Goal: Task Accomplishment & Management: Use online tool/utility

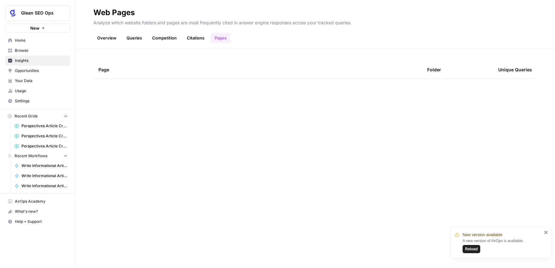
scroll to position [323, 0]
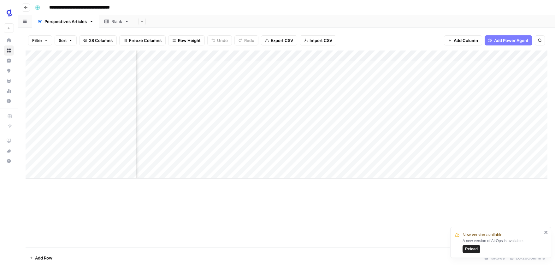
scroll to position [0, 712]
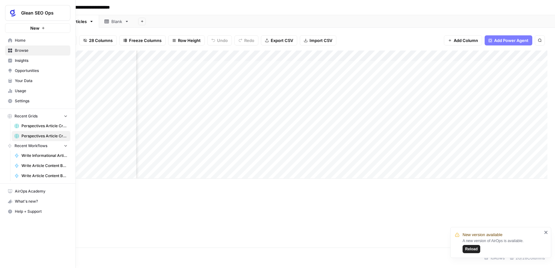
click at [24, 50] on span "Browse" at bounding box center [41, 51] width 53 height 6
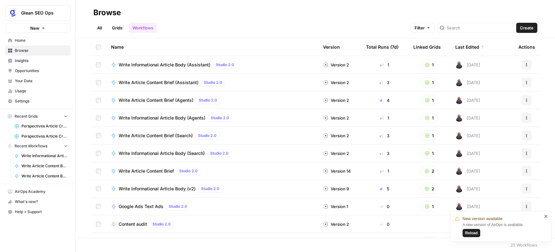
click at [33, 98] on span "Settings" at bounding box center [41, 101] width 53 height 6
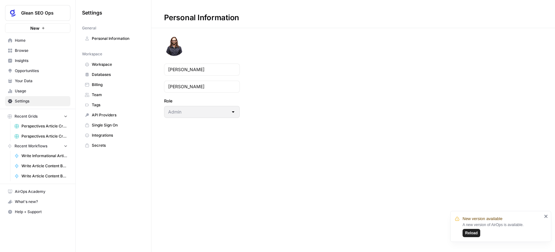
click at [28, 78] on span "Your Data" at bounding box center [41, 81] width 53 height 6
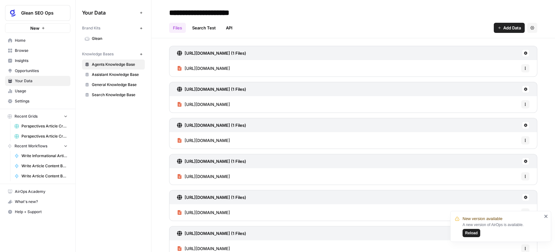
click at [126, 74] on span "Assistant Knowledge Base" at bounding box center [117, 75] width 50 height 6
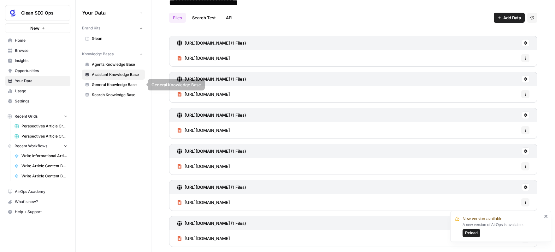
click at [112, 93] on span "Search Knowledge Base" at bounding box center [117, 95] width 50 height 6
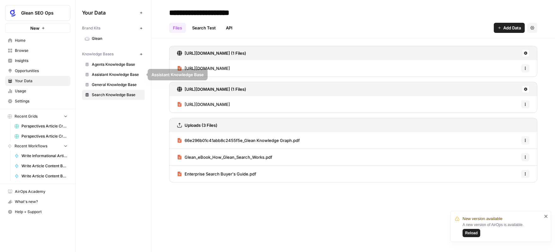
click at [128, 65] on span "Agents Knowledge Base" at bounding box center [117, 65] width 50 height 6
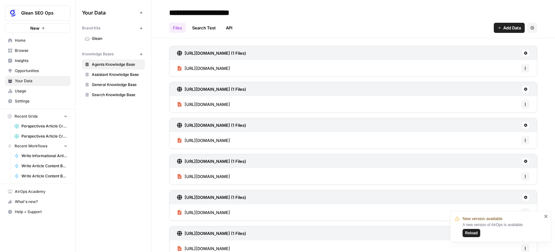
click at [27, 51] on span "Browse" at bounding box center [41, 51] width 53 height 6
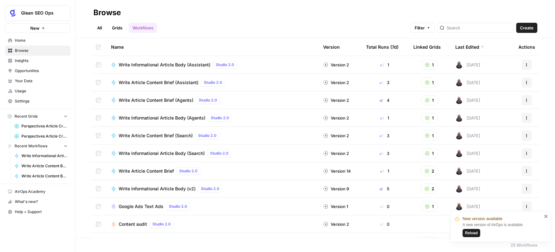
click at [120, 26] on link "Grids" at bounding box center [117, 28] width 18 height 10
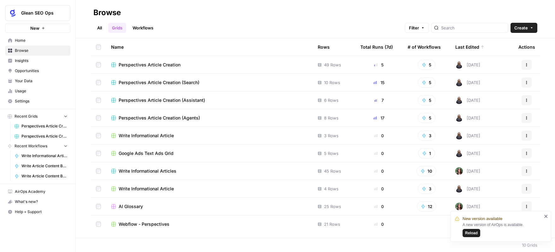
click at [182, 83] on span "Perspectives Article Creation (Search)" at bounding box center [159, 82] width 81 height 6
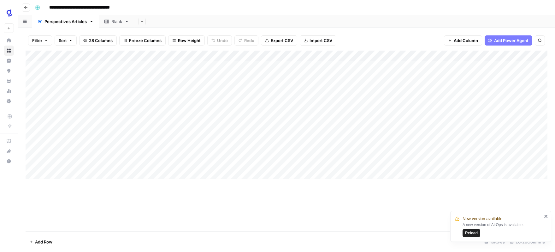
click at [181, 56] on div "Add Column" at bounding box center [287, 115] width 522 height 128
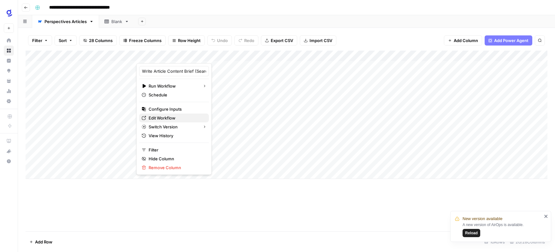
click at [171, 118] on span "Edit Workflow" at bounding box center [176, 118] width 55 height 6
